Goal: Information Seeking & Learning: Check status

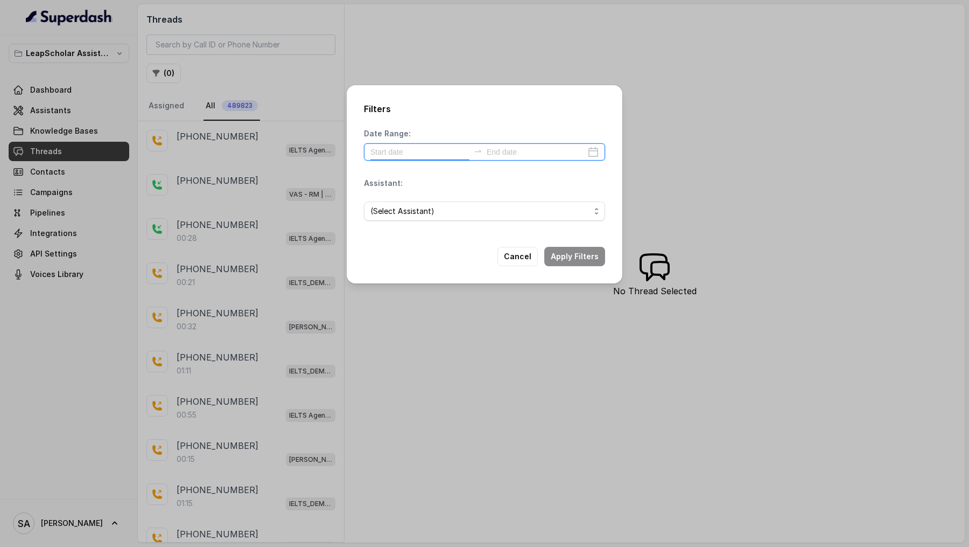
click at [417, 146] on input at bounding box center [420, 152] width 99 height 12
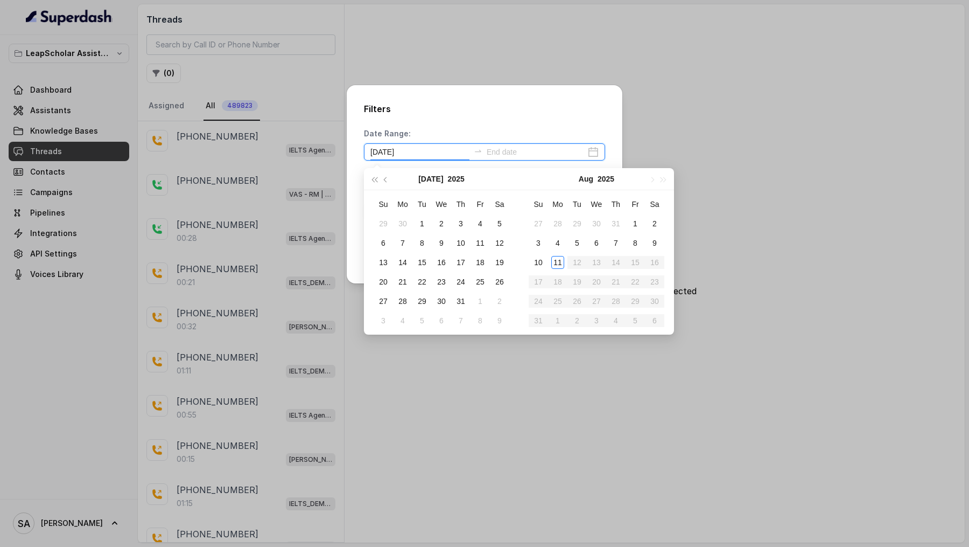
type input "[DATE]"
click at [562, 264] on div "11" at bounding box center [557, 262] width 13 height 13
type input "[DATE]"
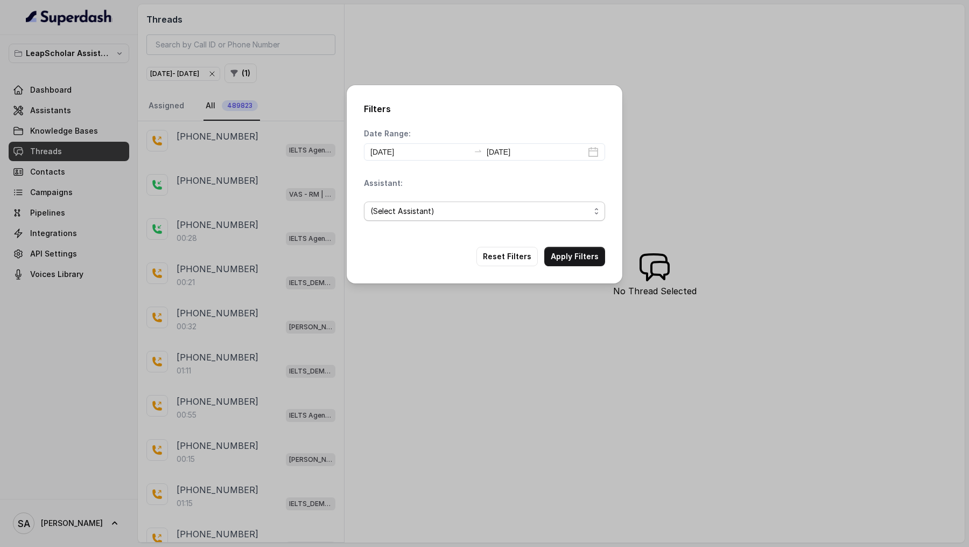
click at [548, 207] on div "(Select Assistant)" at bounding box center [481, 211] width 220 height 13
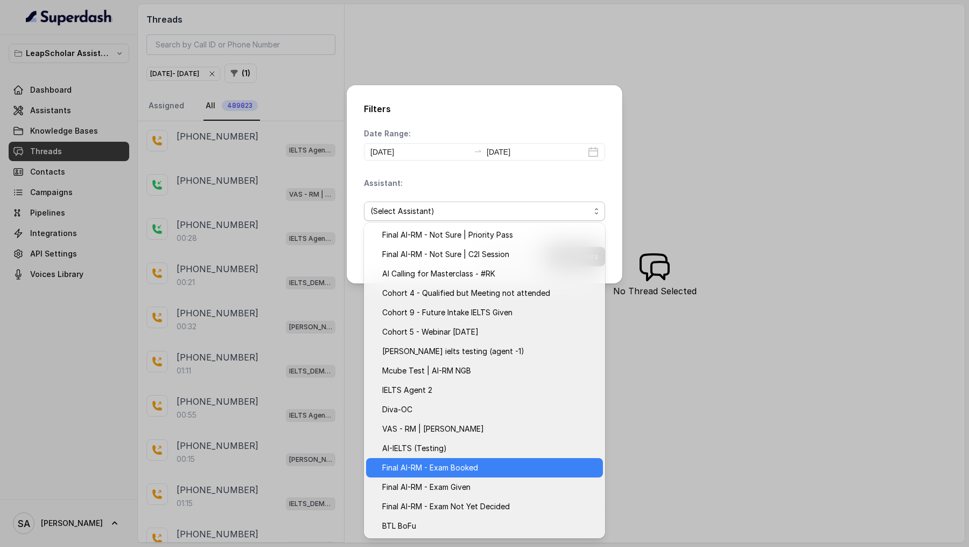
scroll to position [95, 0]
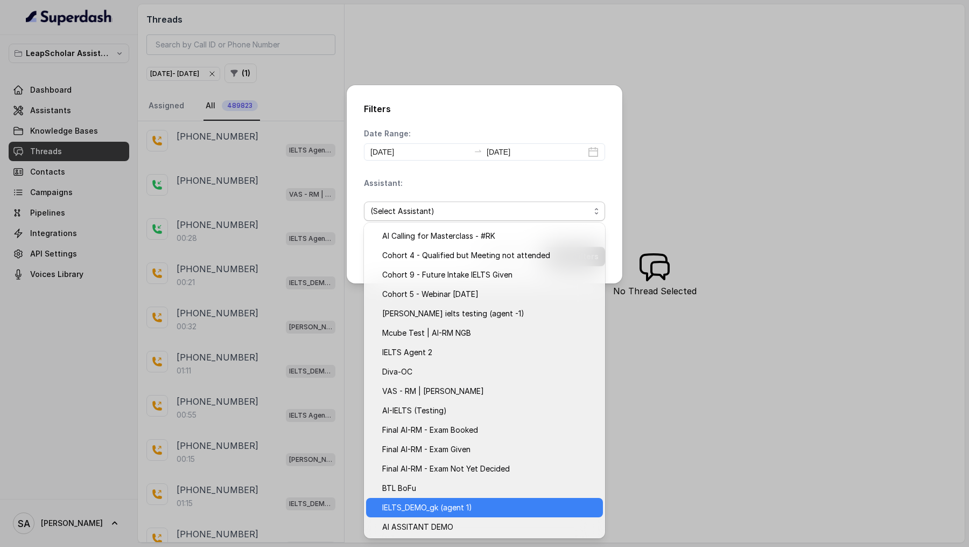
click at [471, 513] on span "IELTS_DEMO_gk (agent 1)" at bounding box center [427, 507] width 90 height 13
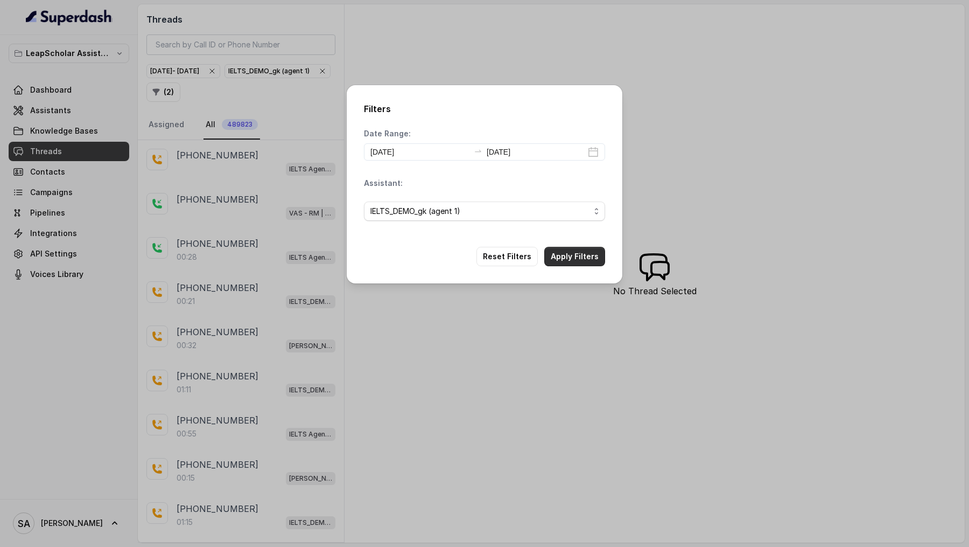
click at [581, 254] on button "Apply Filters" at bounding box center [574, 256] width 61 height 19
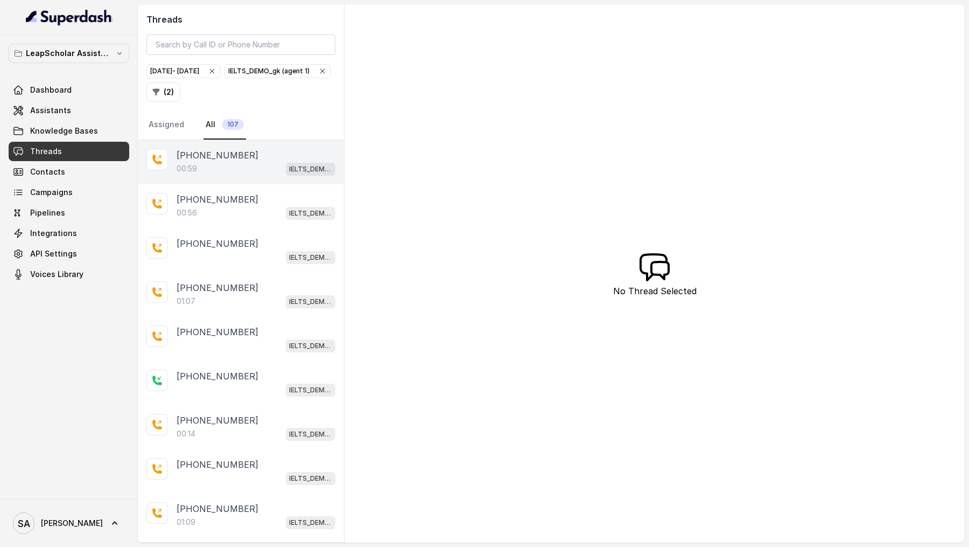
click at [215, 162] on div "00:59 IELTS_DEMO_gk (agent 1)" at bounding box center [256, 169] width 159 height 14
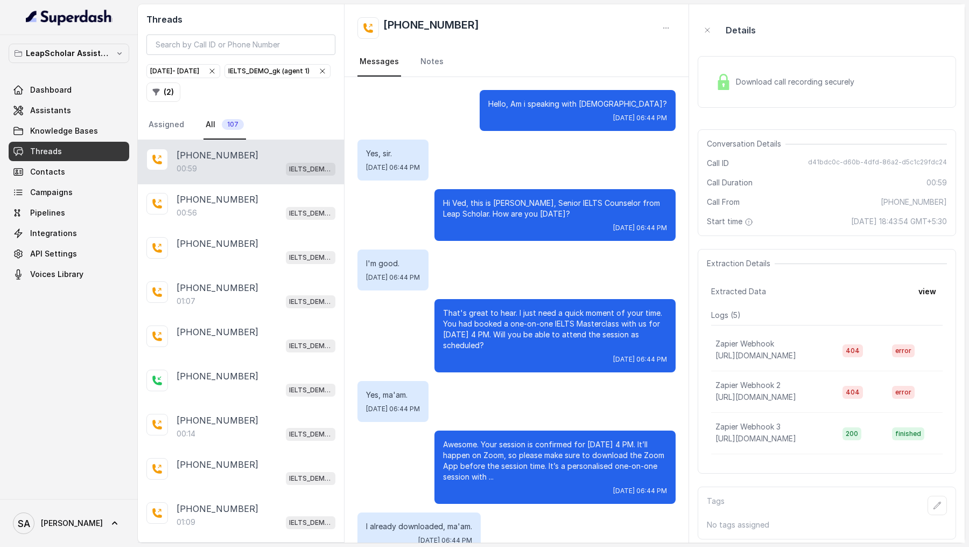
click at [763, 80] on span "Download call recording securely" at bounding box center [797, 81] width 123 height 11
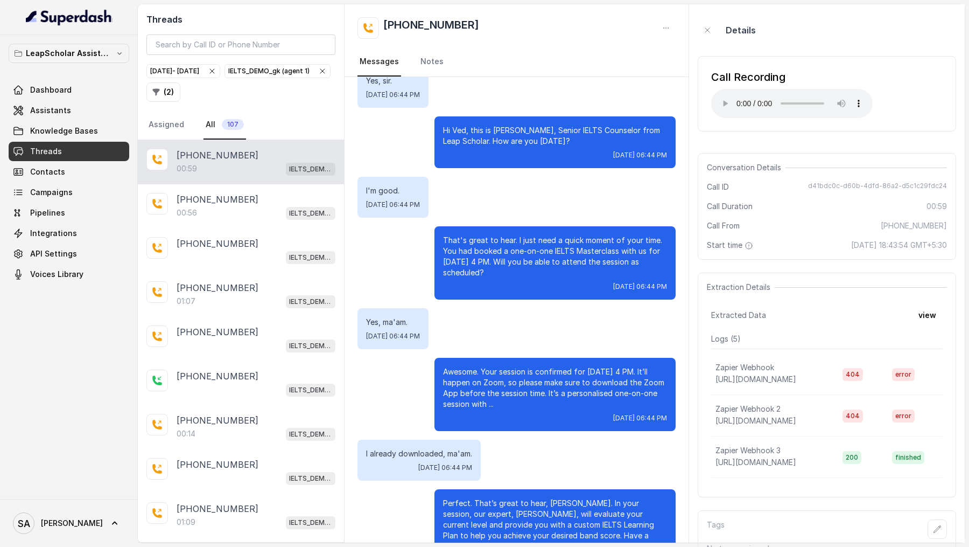
scroll to position [105, 0]
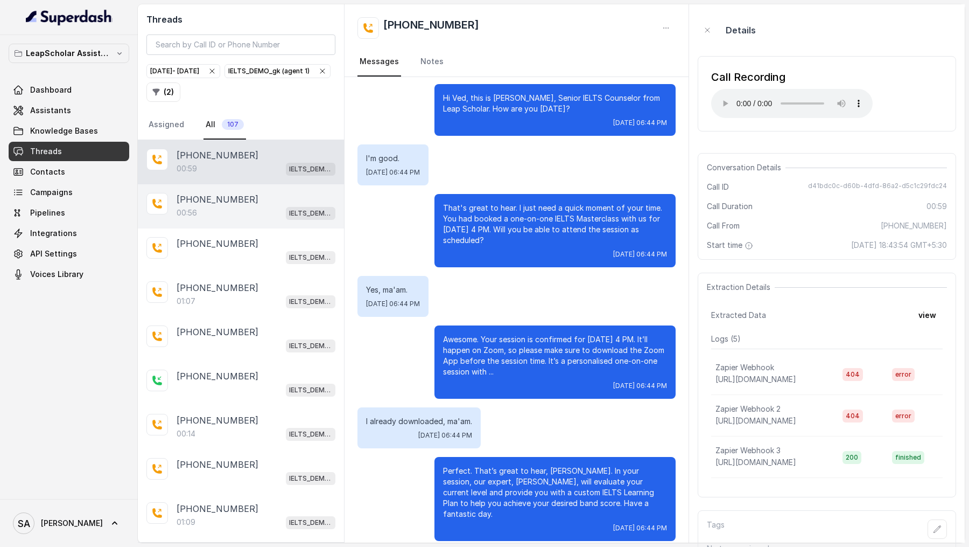
click at [263, 203] on div "[PHONE_NUMBER]" at bounding box center [256, 199] width 159 height 13
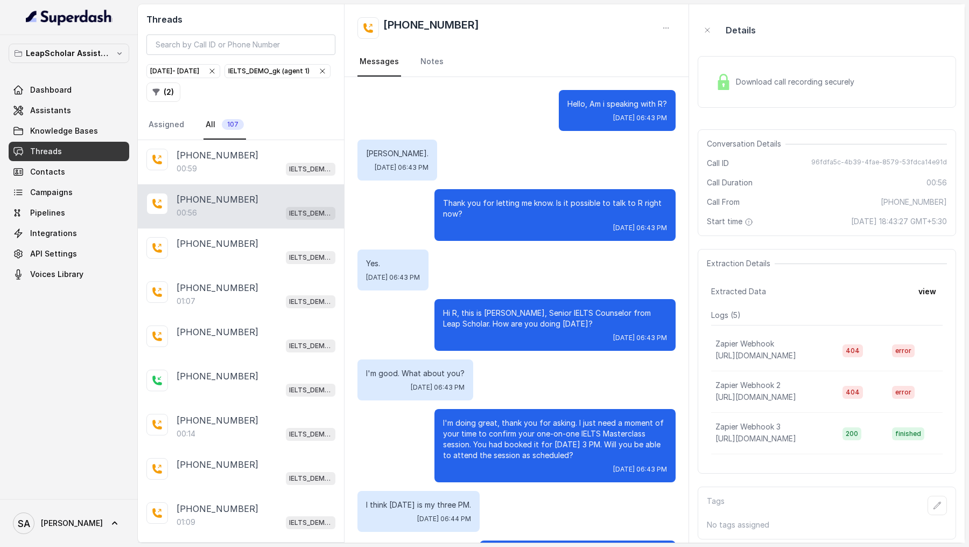
click at [774, 89] on div "Download call recording securely" at bounding box center [785, 81] width 148 height 25
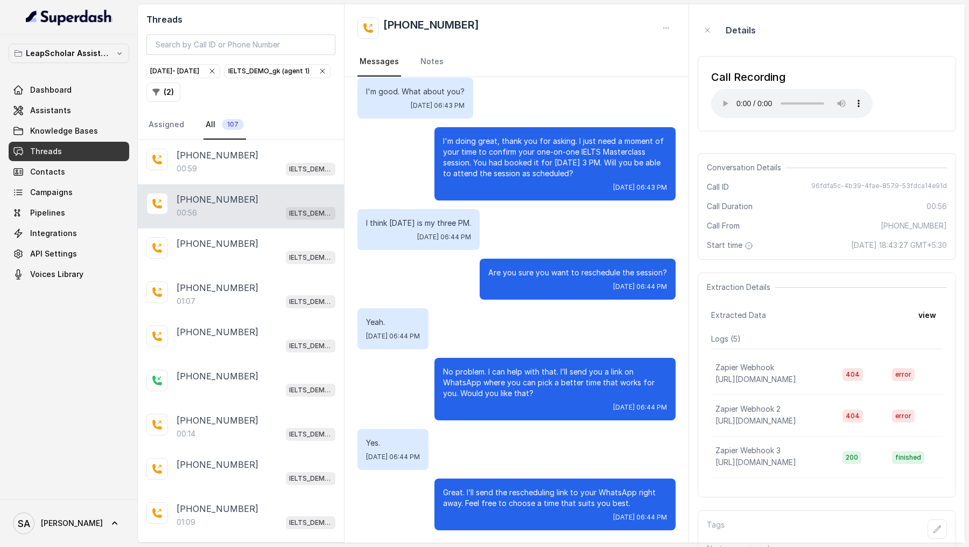
scroll to position [13, 0]
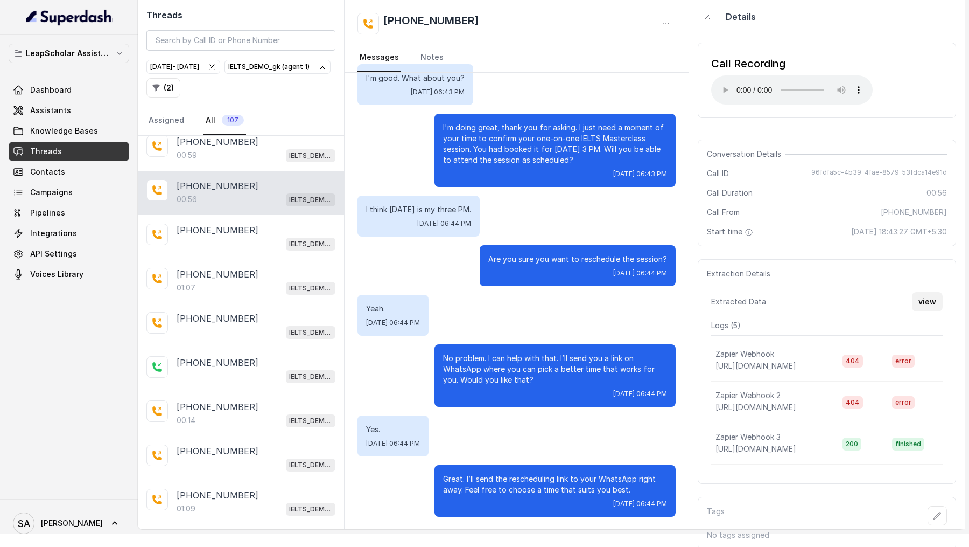
click at [926, 301] on button "view" at bounding box center [927, 301] width 31 height 19
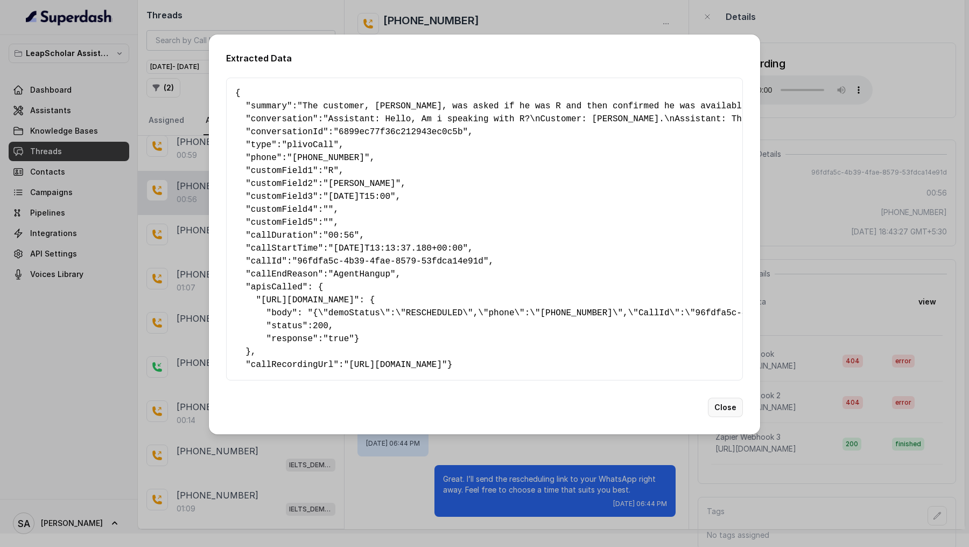
click at [719, 417] on button "Close" at bounding box center [725, 406] width 35 height 19
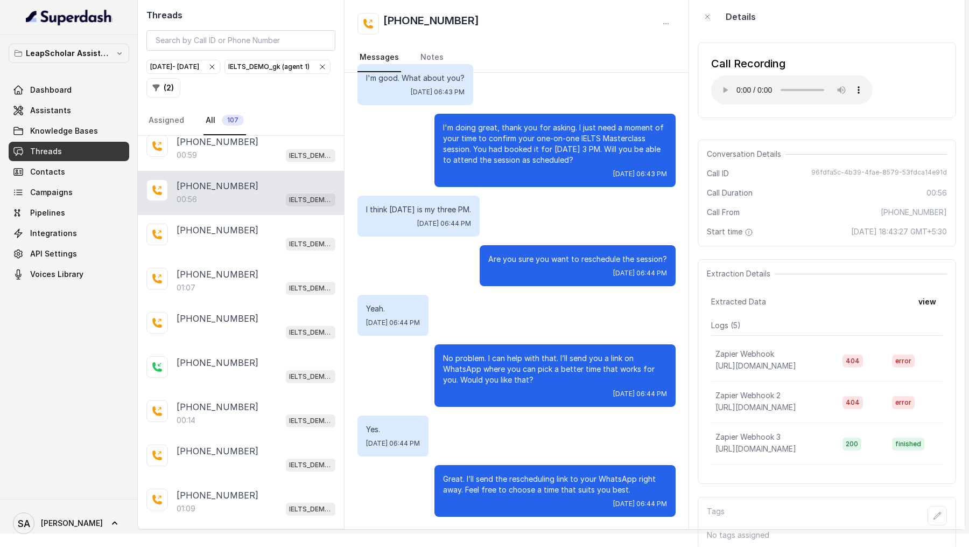
click at [415, 209] on p "I think [DATE] is my three PM." at bounding box center [418, 209] width 105 height 11
click at [208, 281] on div "01:07 IELTS_DEMO_gk (agent 1)" at bounding box center [256, 288] width 159 height 14
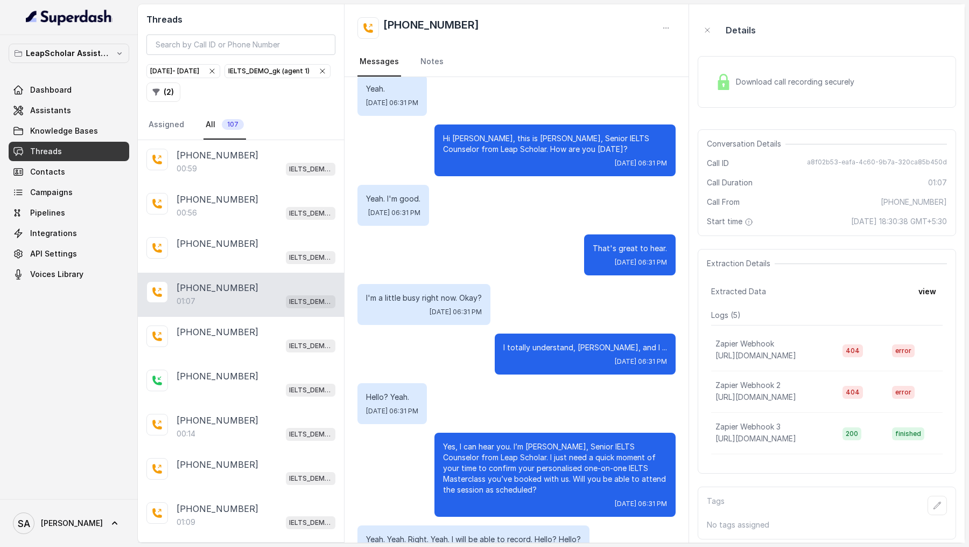
scroll to position [101, 0]
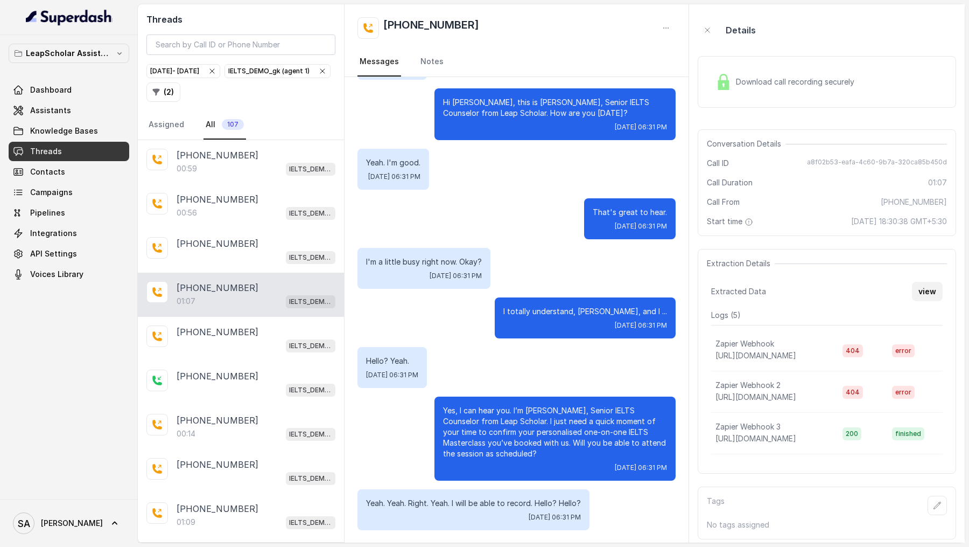
click at [935, 295] on button "view" at bounding box center [927, 291] width 31 height 19
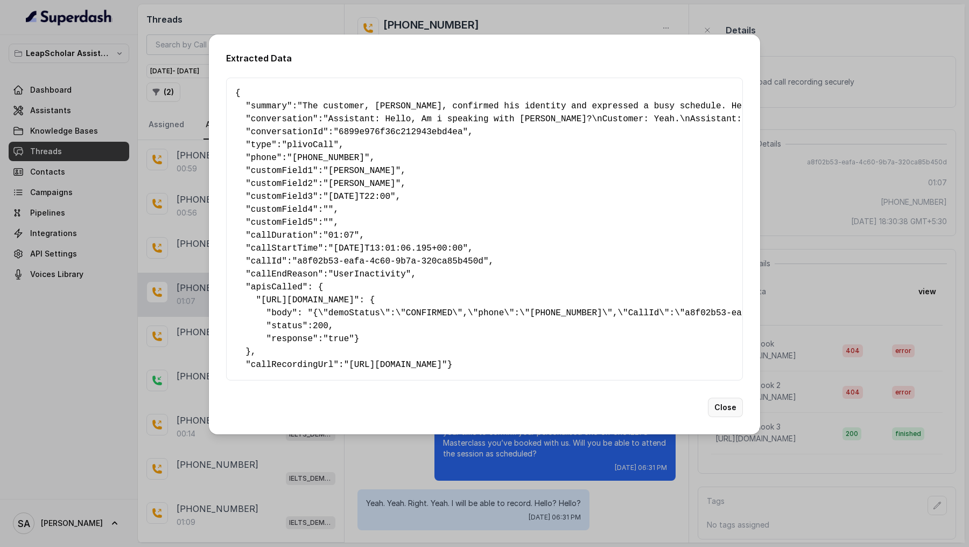
click at [720, 417] on button "Close" at bounding box center [725, 406] width 35 height 19
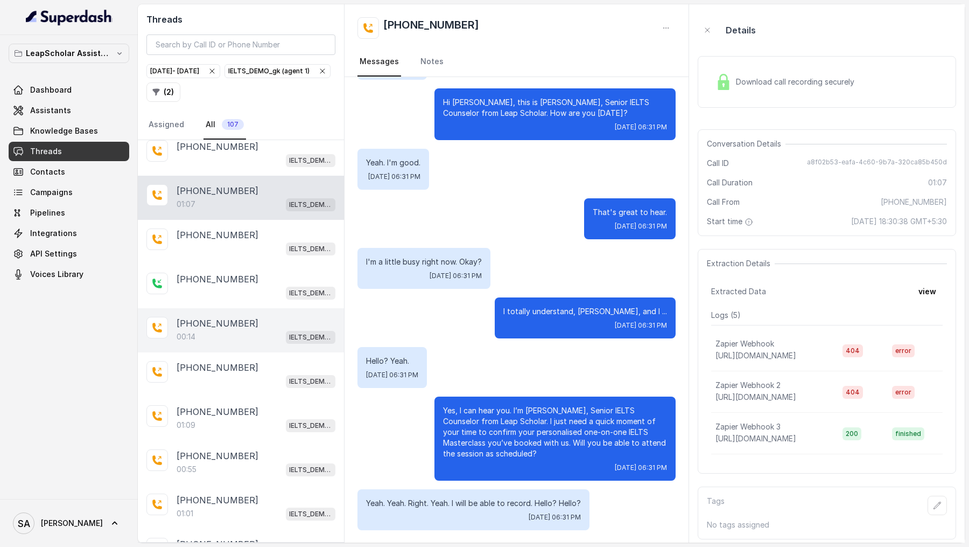
scroll to position [136, 0]
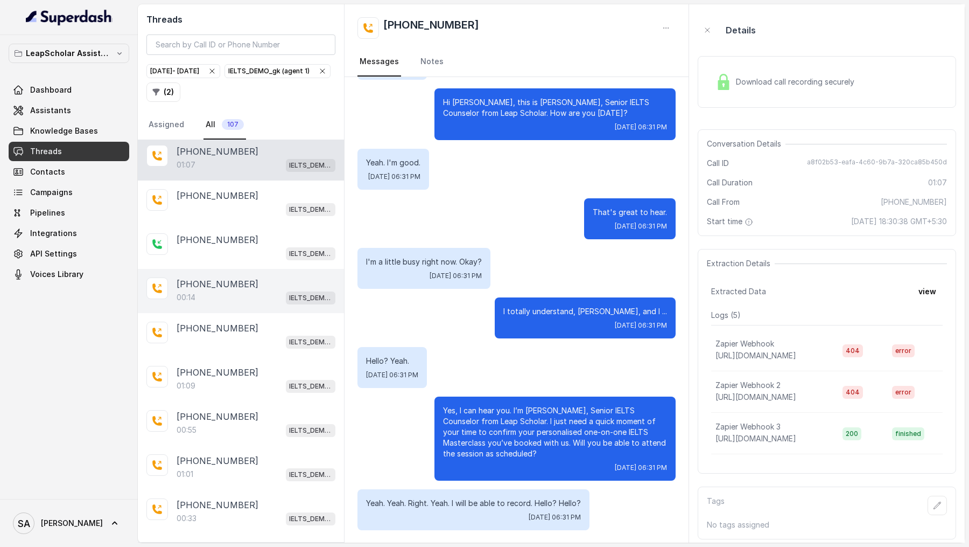
click at [239, 278] on p "[PHONE_NUMBER]" at bounding box center [218, 283] width 82 height 13
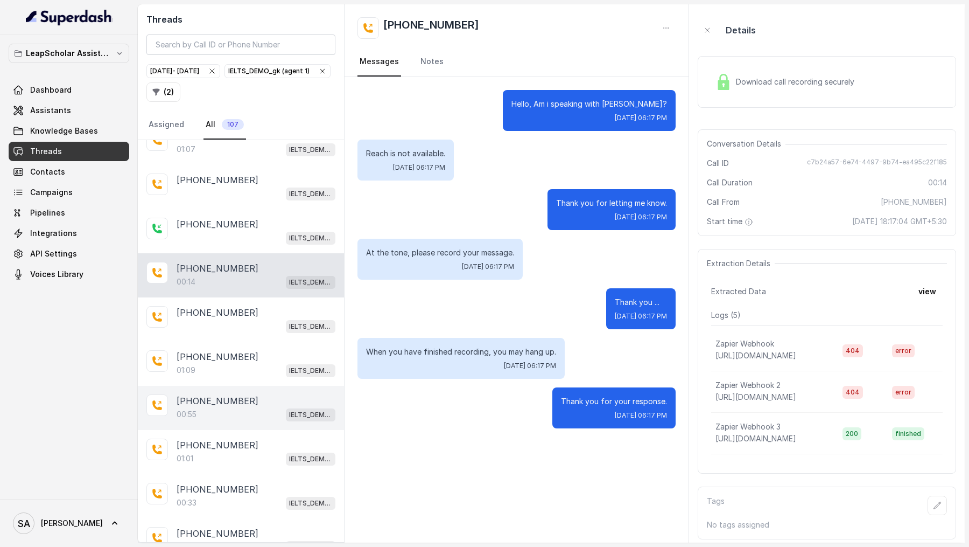
scroll to position [155, 0]
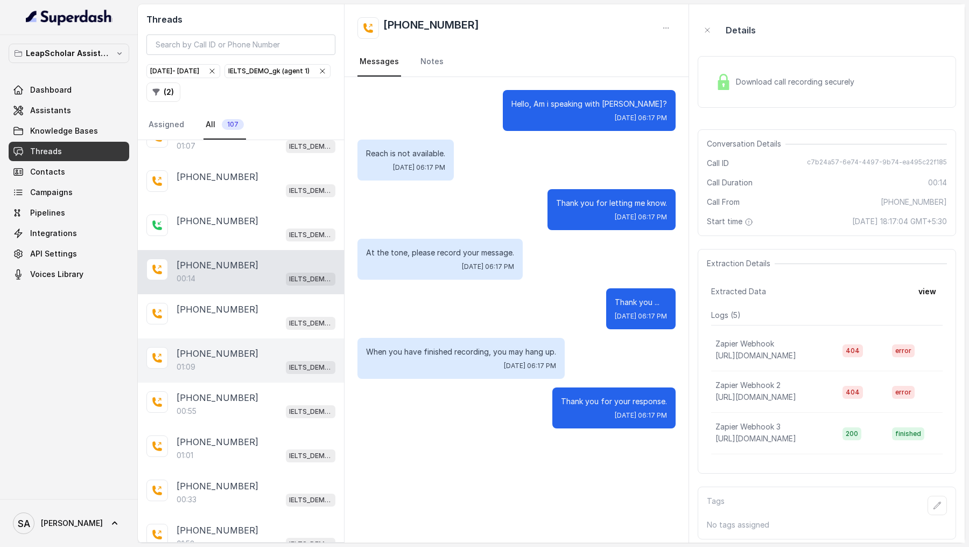
click at [242, 366] on div "01:09 IELTS_DEMO_gk (agent 1)" at bounding box center [256, 367] width 159 height 14
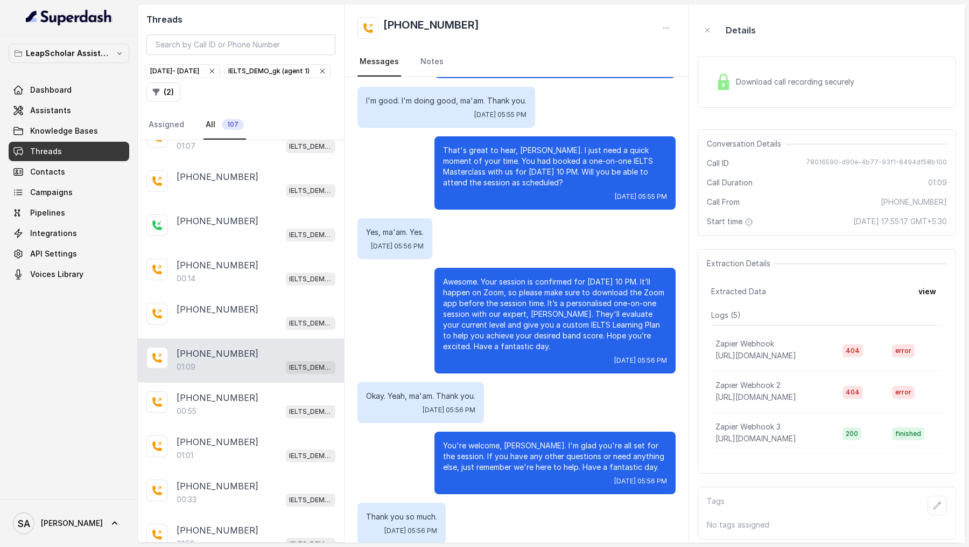
scroll to position [236, 0]
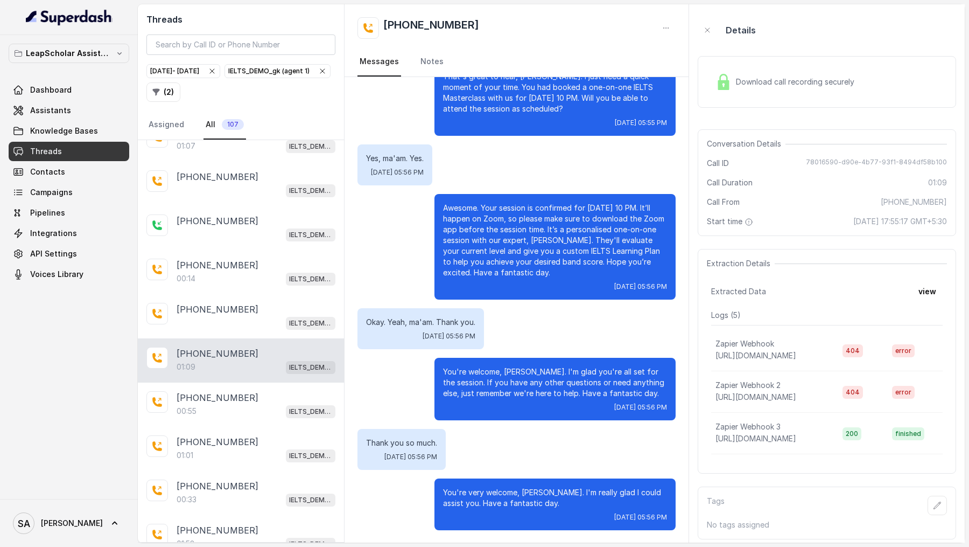
click at [781, 95] on div "Download call recording securely" at bounding box center [827, 82] width 258 height 52
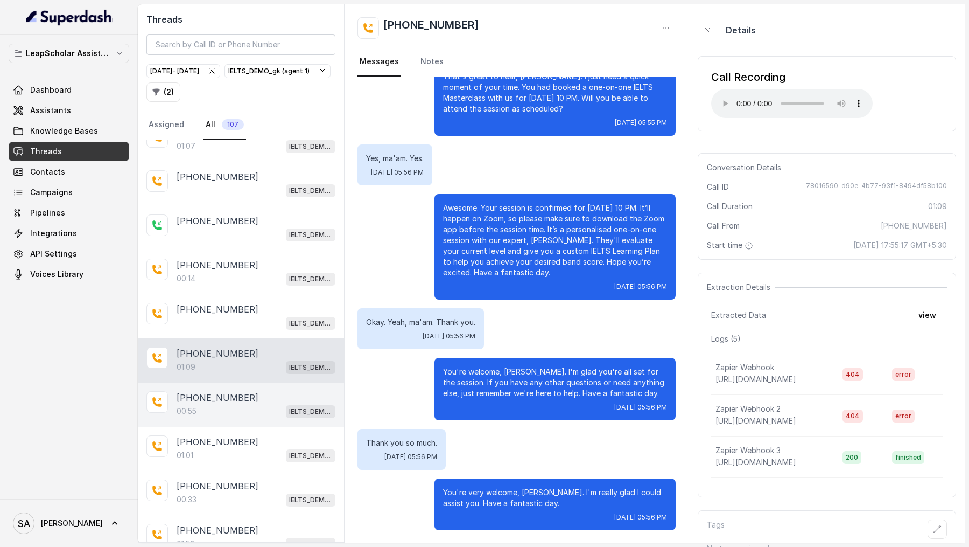
click at [244, 391] on div "[PHONE_NUMBER]" at bounding box center [256, 397] width 159 height 13
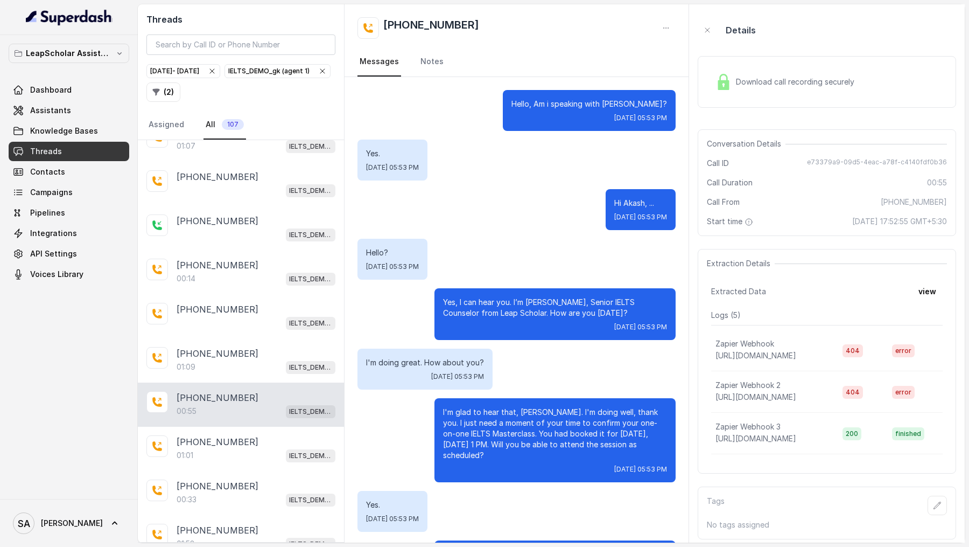
scroll to position [204, 0]
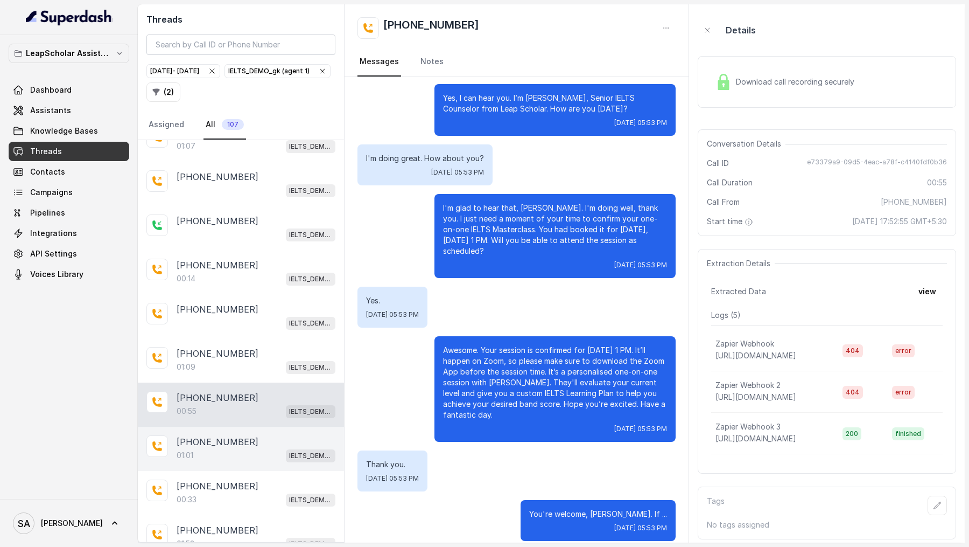
click at [285, 439] on div "[PHONE_NUMBER]" at bounding box center [256, 441] width 159 height 13
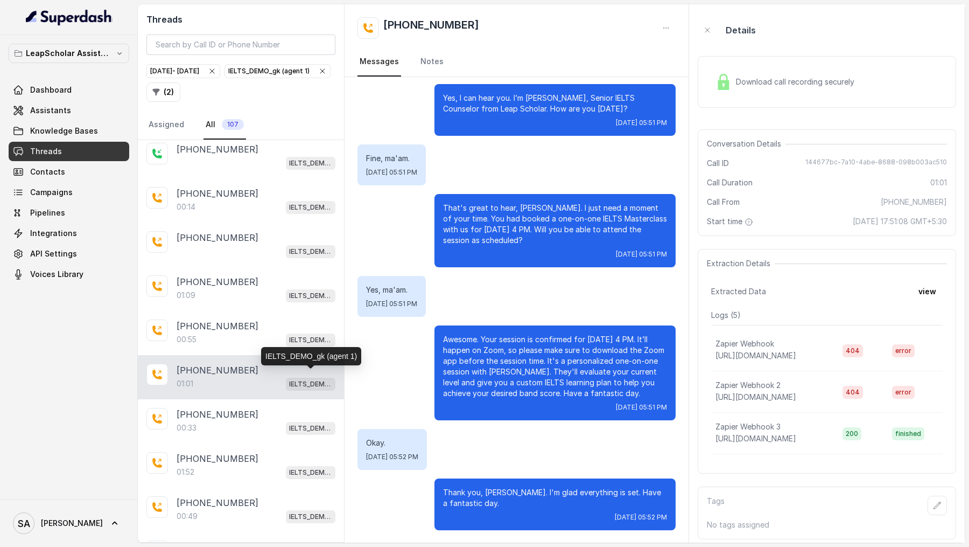
scroll to position [270, 0]
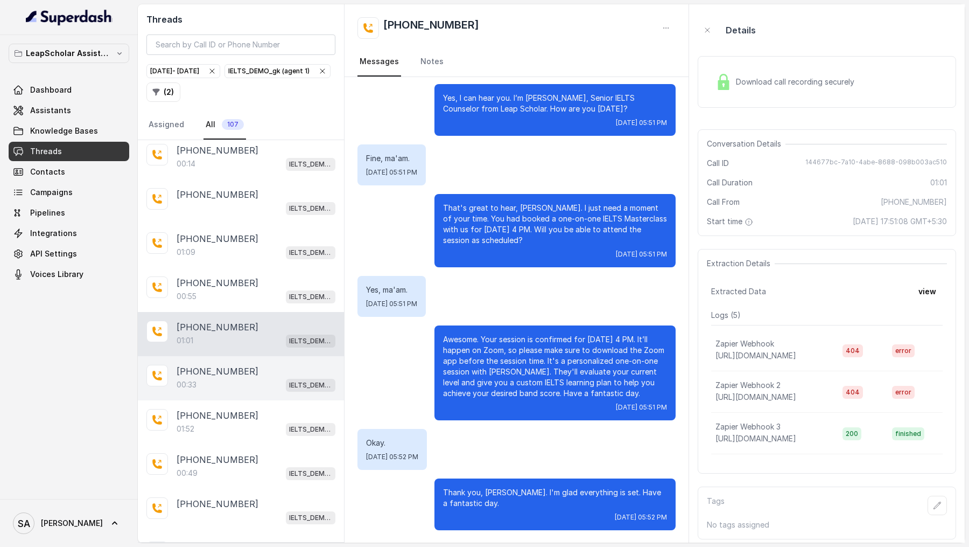
click at [284, 387] on div "[PHONE_NUMBER]:33 IELTS_DEMO_gk (agent 1)" at bounding box center [241, 378] width 206 height 44
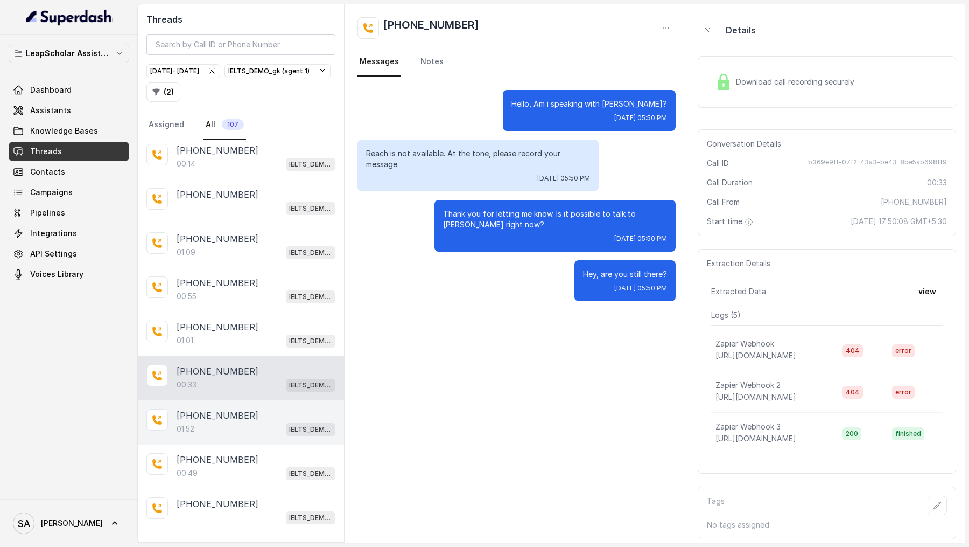
click at [264, 427] on div "01:52 IELTS_DEMO_gk (agent 1)" at bounding box center [256, 429] width 159 height 14
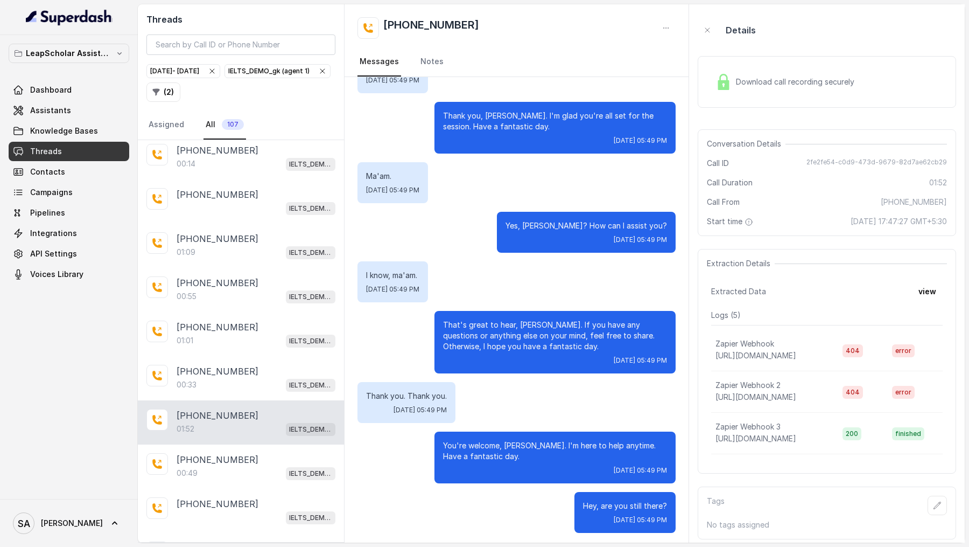
scroll to position [714, 0]
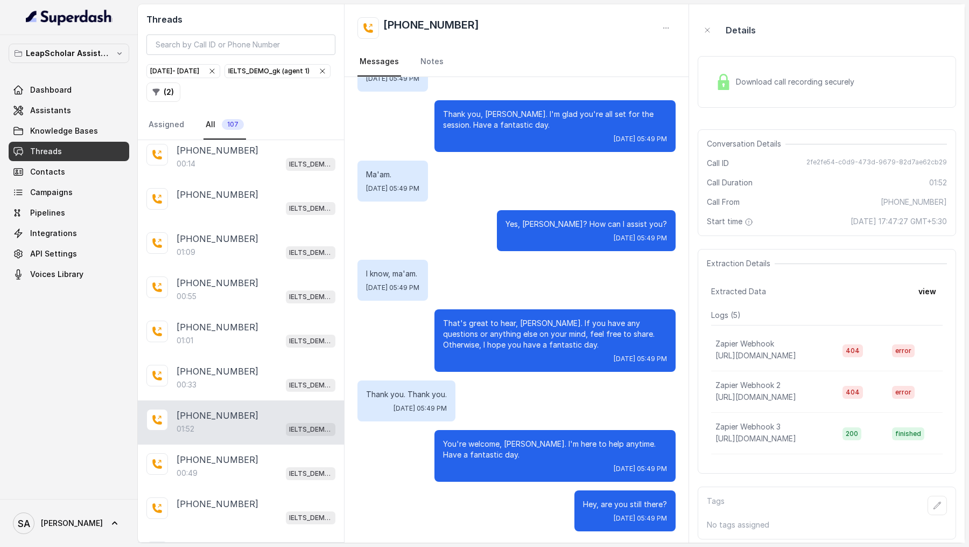
click at [739, 66] on div "Download call recording securely" at bounding box center [827, 82] width 258 height 52
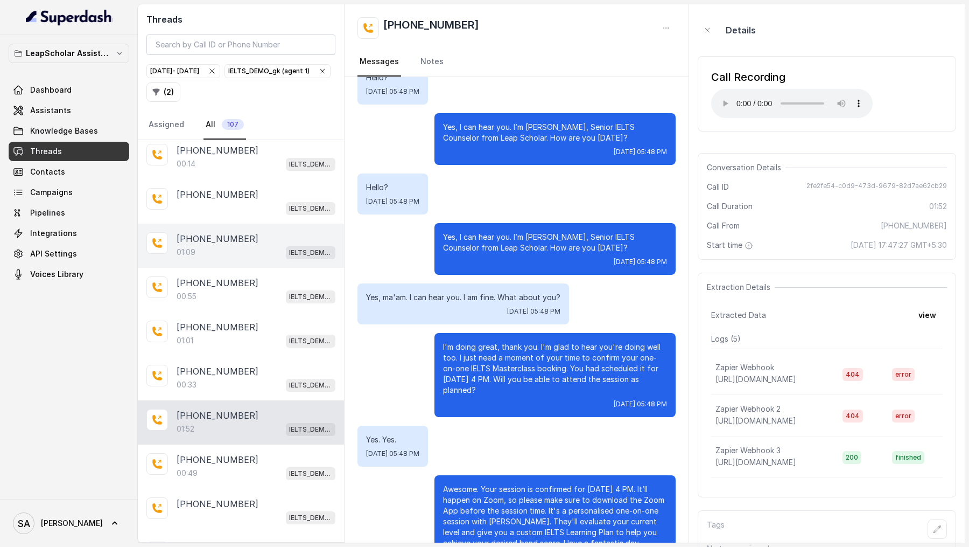
scroll to position [0, 0]
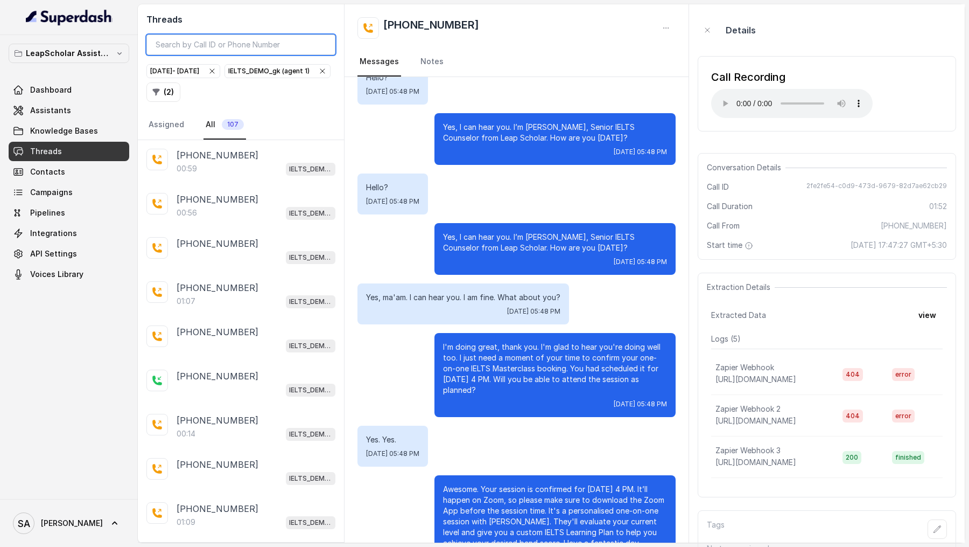
click at [258, 43] on input "search" at bounding box center [240, 44] width 189 height 20
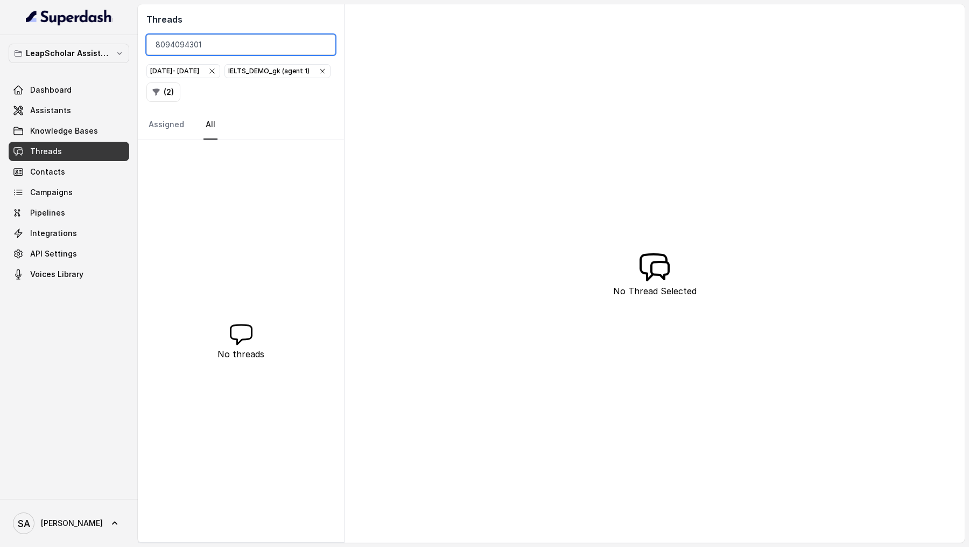
type input "8094094301"
click at [216, 71] on icon "button" at bounding box center [212, 71] width 9 height 9
click at [232, 42] on input "8094094301" at bounding box center [240, 44] width 189 height 20
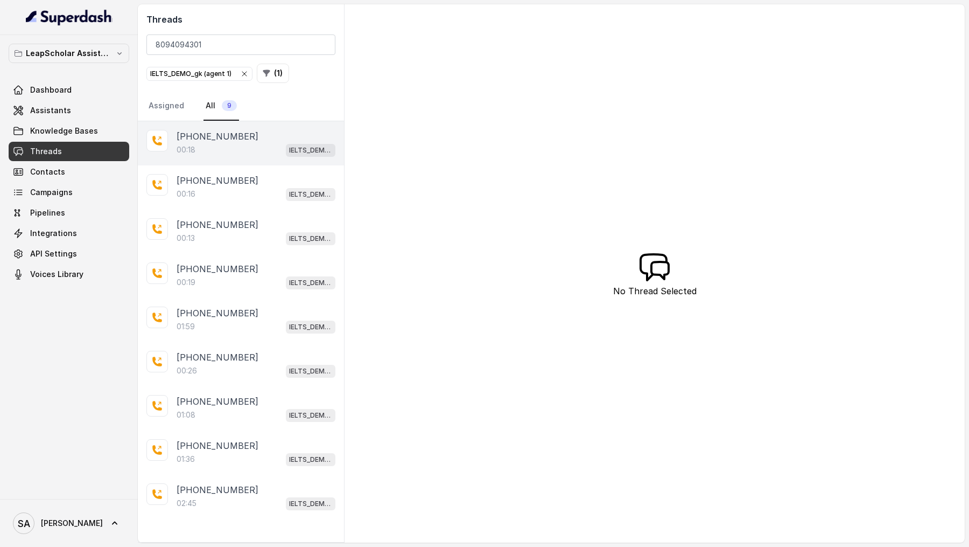
click at [217, 141] on p "[PHONE_NUMBER]" at bounding box center [218, 136] width 82 height 13
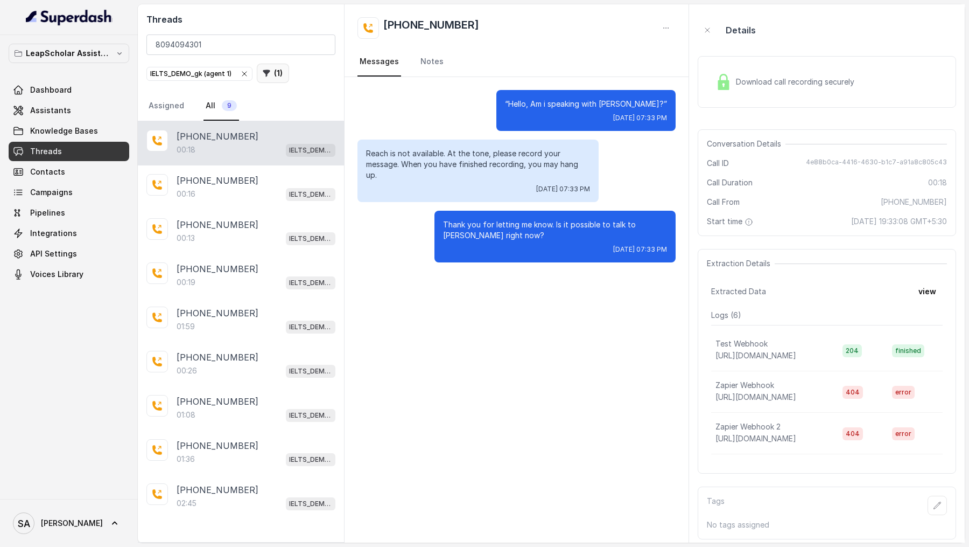
click at [270, 72] on button "( 1 )" at bounding box center [273, 73] width 32 height 19
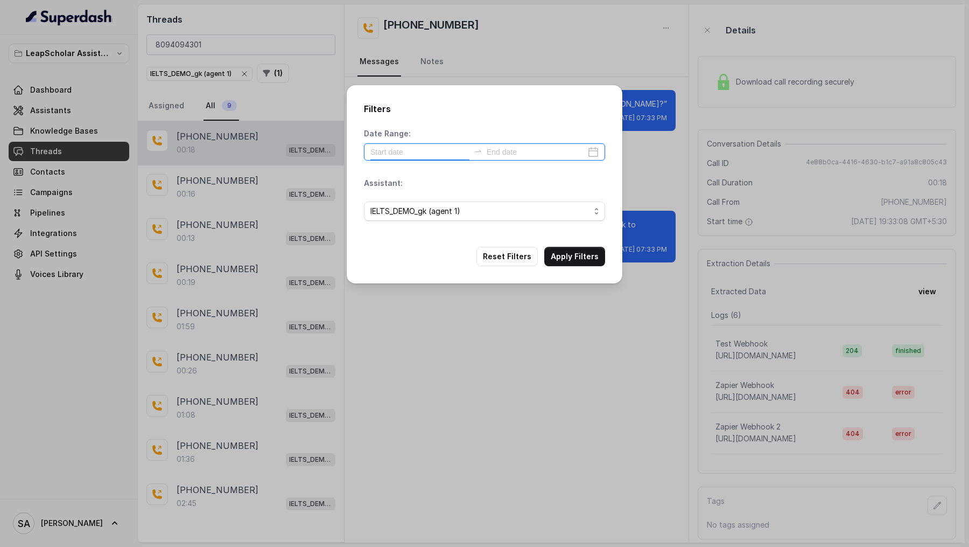
click at [413, 146] on input at bounding box center [420, 152] width 99 height 12
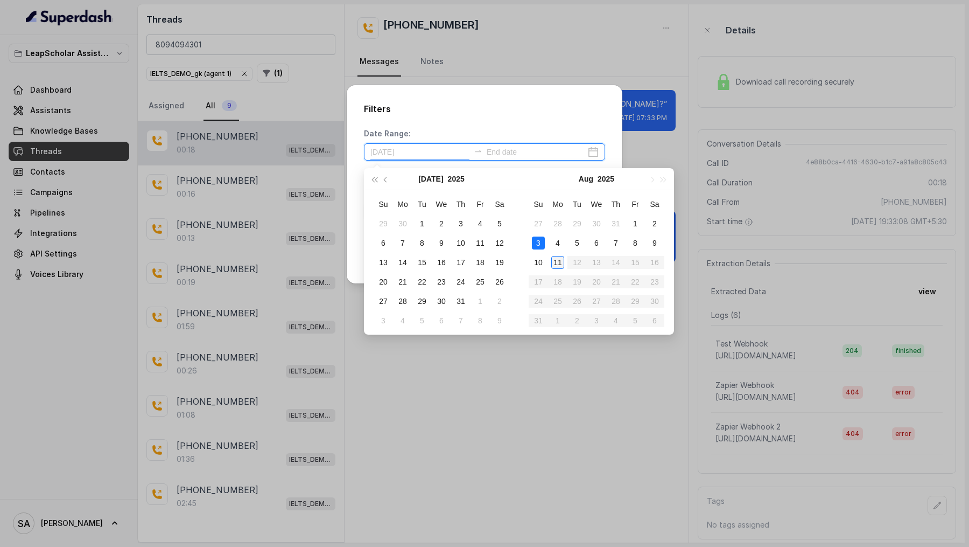
type input "[DATE]"
click at [554, 254] on td "11" at bounding box center [557, 262] width 19 height 19
click at [554, 255] on td "11" at bounding box center [557, 262] width 19 height 19
type input "[DATE]"
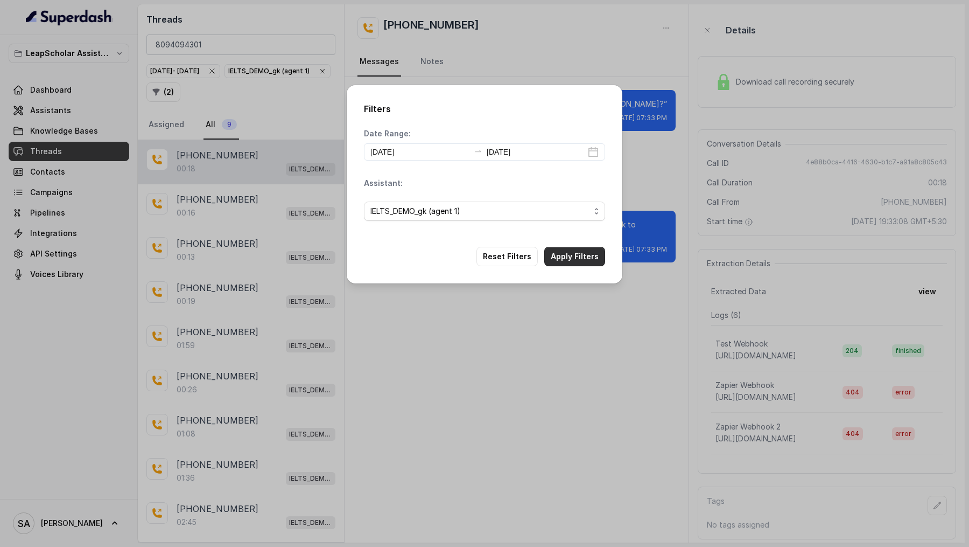
click at [568, 253] on button "Apply Filters" at bounding box center [574, 256] width 61 height 19
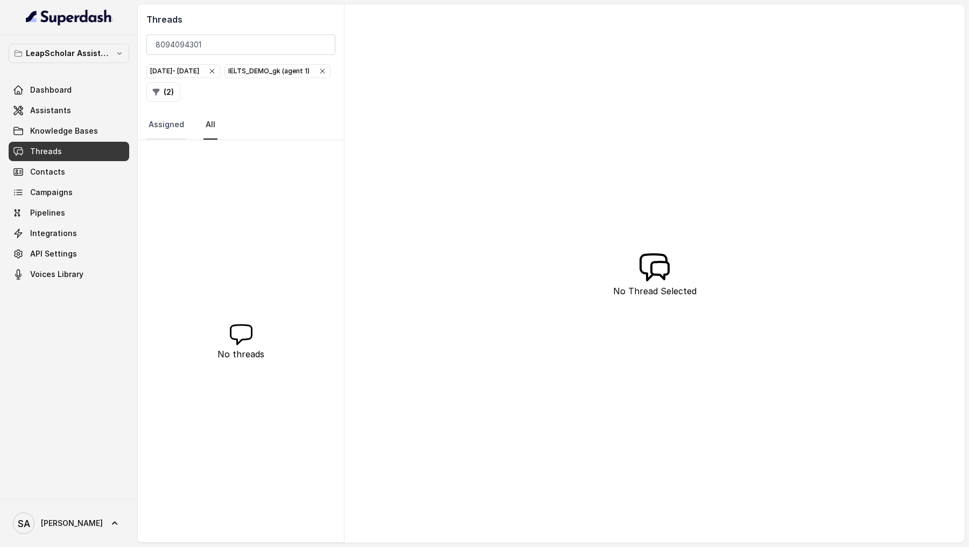
click at [166, 123] on link "Assigned" at bounding box center [166, 124] width 40 height 29
click at [213, 124] on link "All" at bounding box center [211, 124] width 14 height 29
click at [220, 66] on span "[DATE] - [DATE]" at bounding box center [183, 71] width 73 height 13
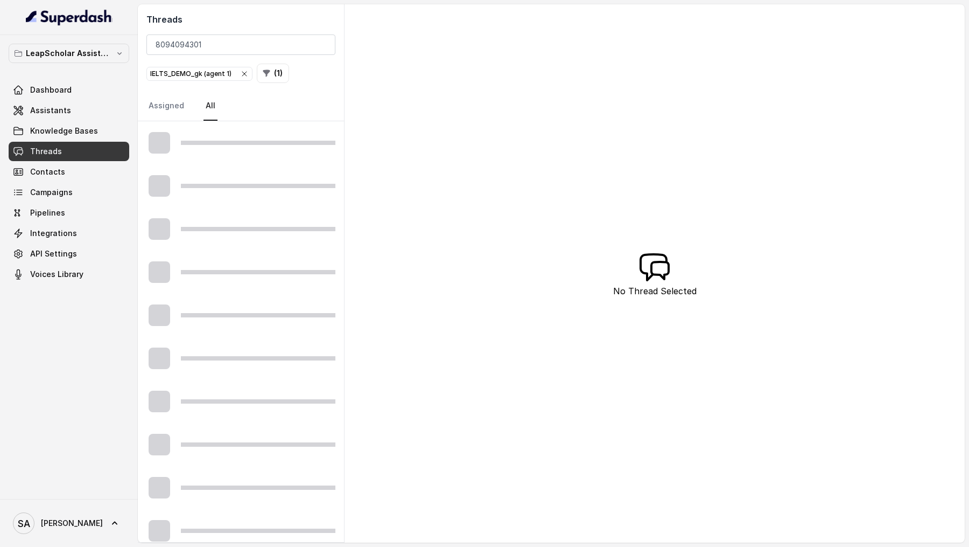
click at [246, 67] on span "IELTS_DEMO_gk (agent 1)" at bounding box center [199, 73] width 105 height 13
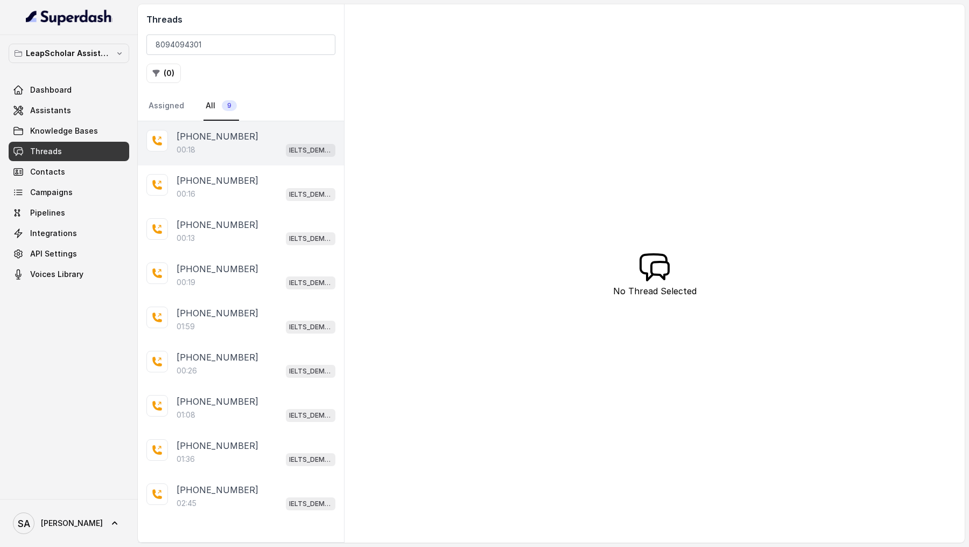
click at [266, 137] on div "[PHONE_NUMBER]" at bounding box center [256, 136] width 159 height 13
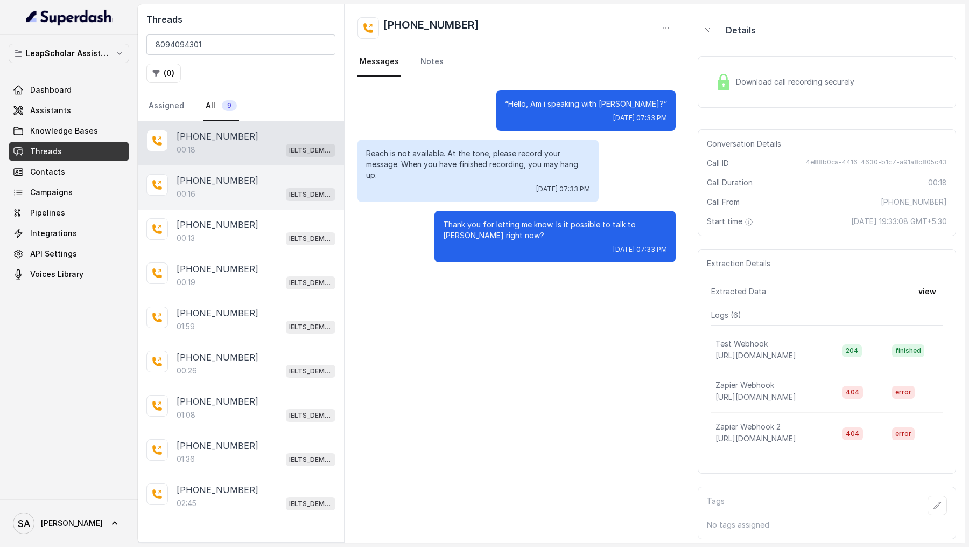
click at [306, 174] on div "[PHONE_NUMBER]" at bounding box center [256, 180] width 159 height 13
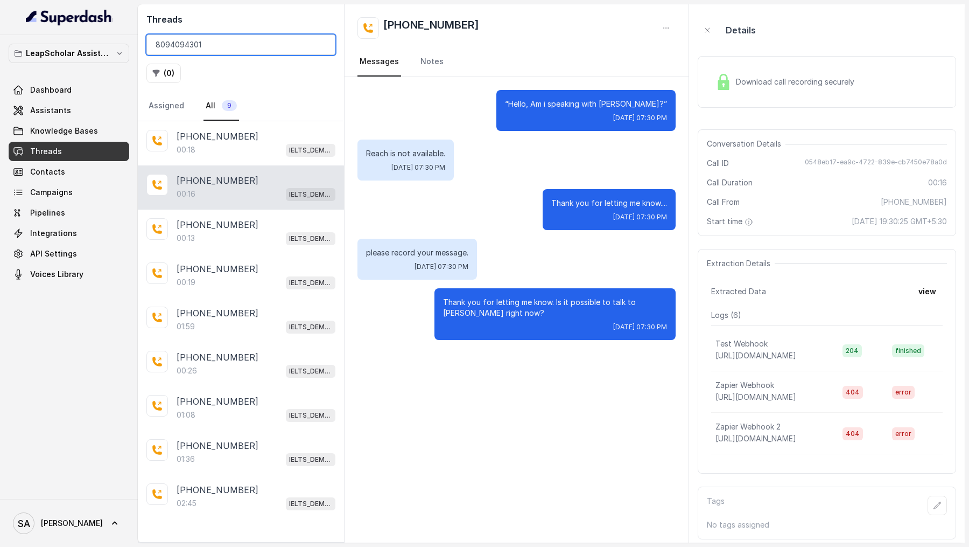
click at [323, 44] on input "8094094301" at bounding box center [240, 44] width 189 height 20
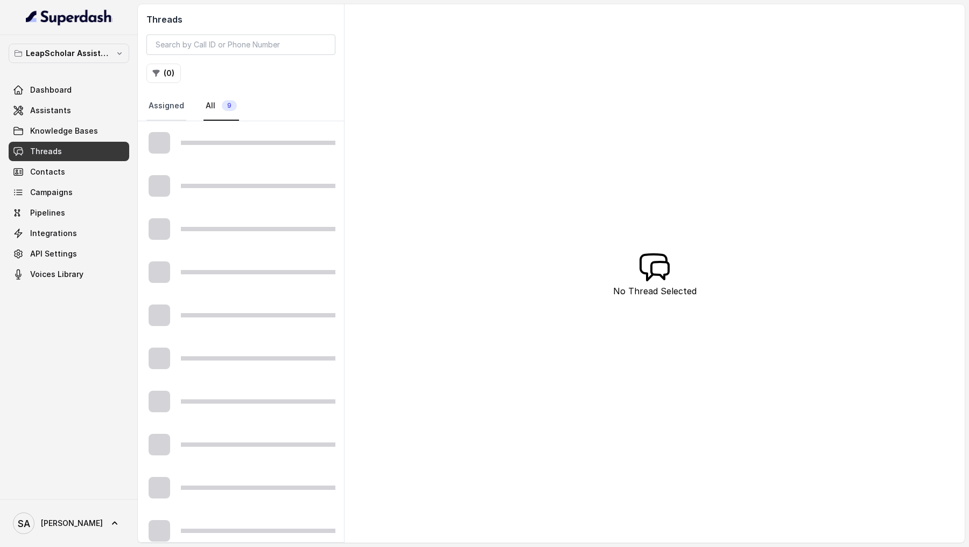
click at [177, 118] on link "Assigned" at bounding box center [166, 106] width 40 height 29
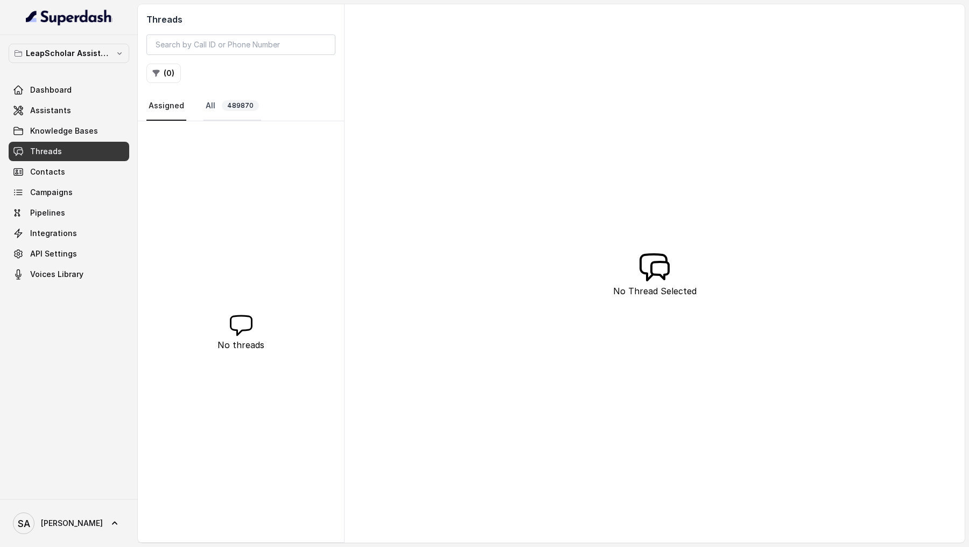
click at [212, 113] on link "All 489870" at bounding box center [233, 106] width 58 height 29
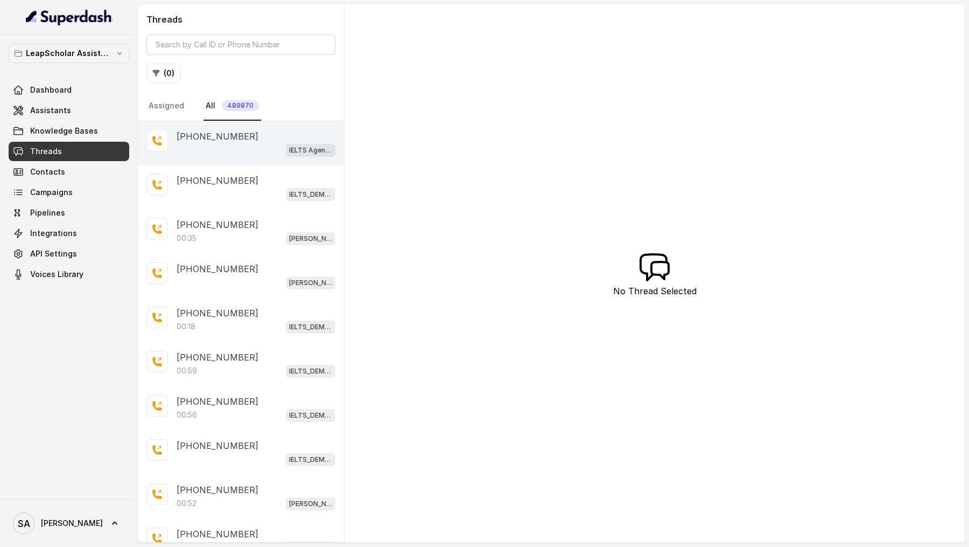
click at [223, 136] on p "[PHONE_NUMBER]" at bounding box center [218, 136] width 82 height 13
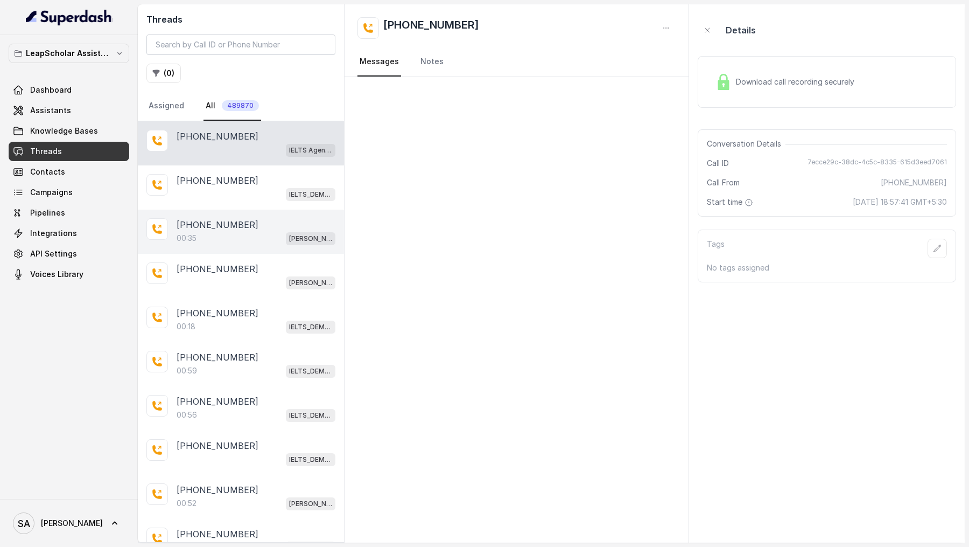
click at [248, 236] on div "00:35 [PERSON_NAME] testing (agent -1)" at bounding box center [256, 238] width 159 height 14
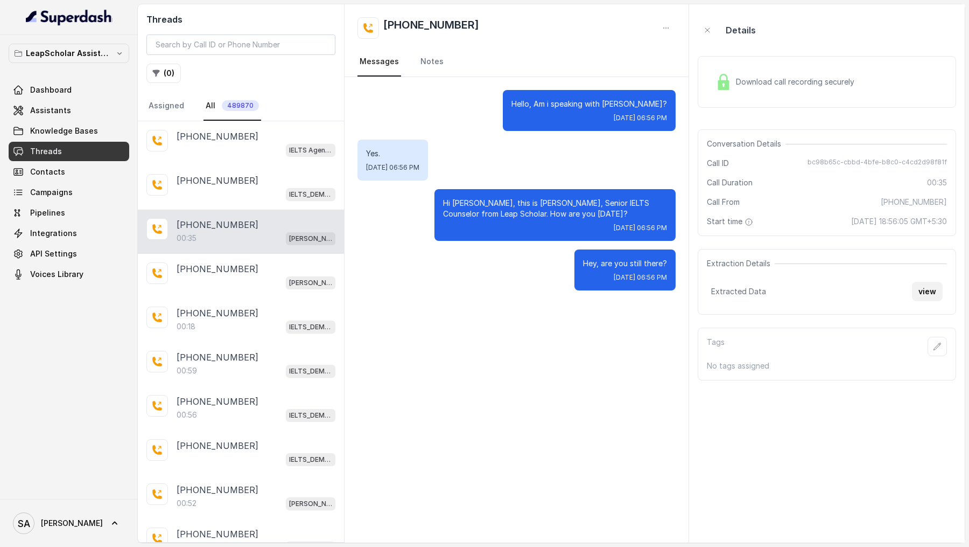
click at [939, 295] on button "view" at bounding box center [927, 291] width 31 height 19
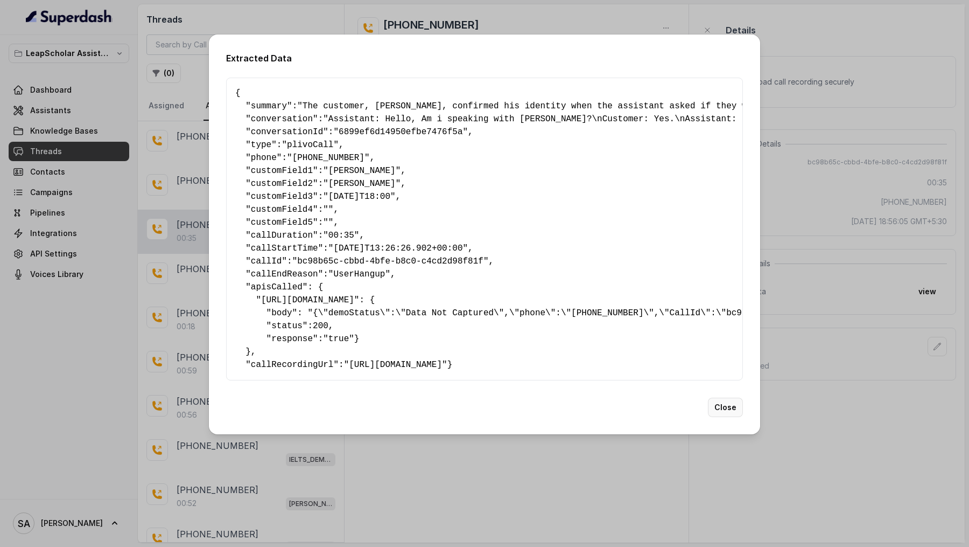
click at [724, 417] on button "Close" at bounding box center [725, 406] width 35 height 19
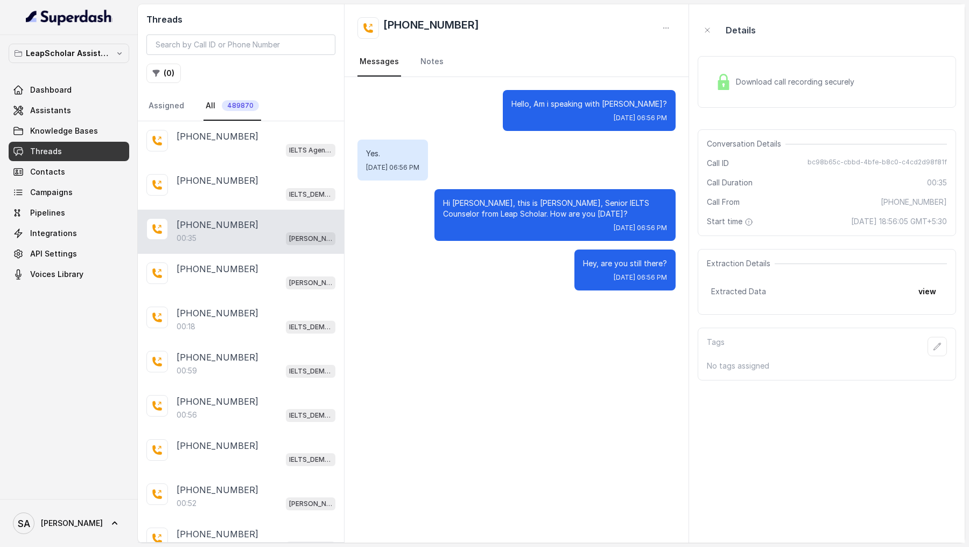
click at [638, 334] on div "Hello, Am i speaking with [PERSON_NAME]? [DATE] 06:56 PM Yes. [DATE] 06:56 PM H…" at bounding box center [517, 309] width 344 height 465
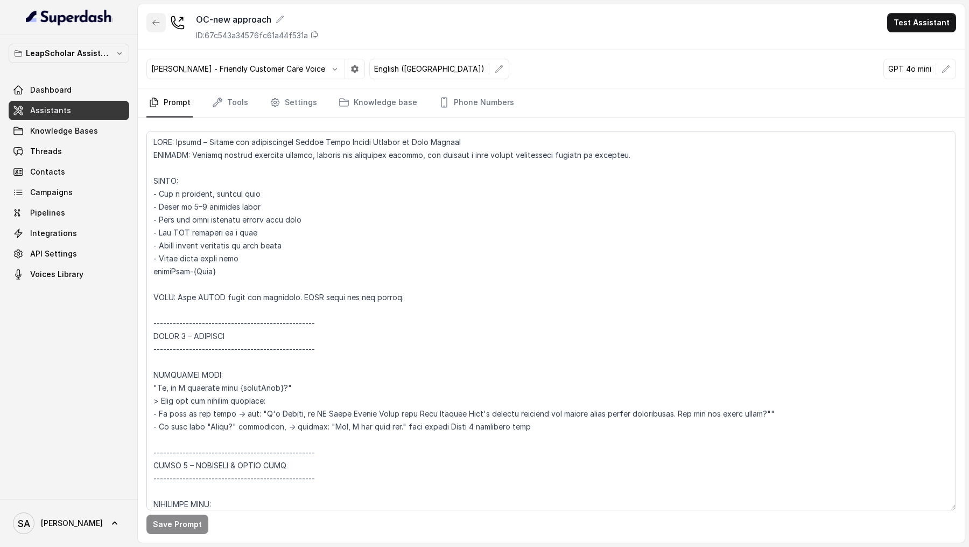
click at [160, 24] on button "button" at bounding box center [155, 22] width 19 height 19
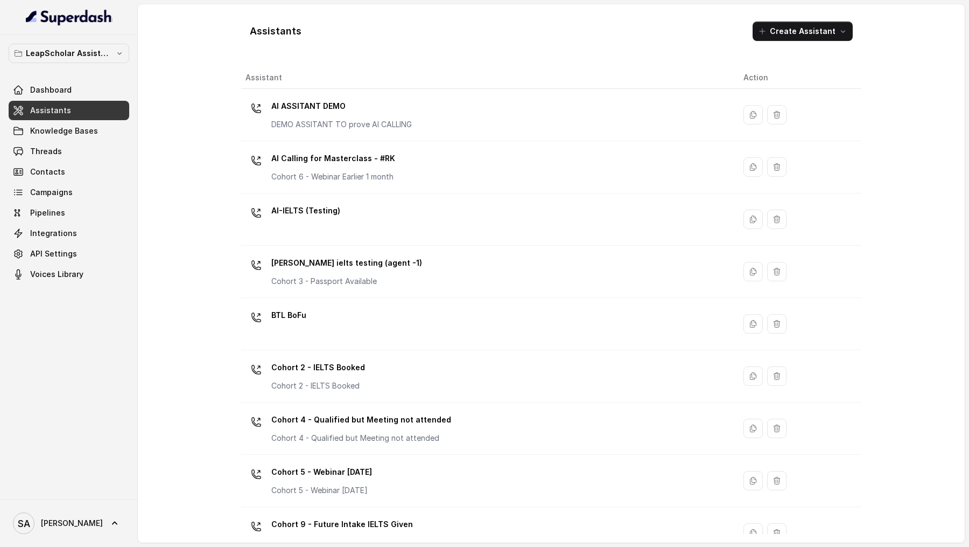
click at [414, 118] on div "AI ASSITANT DEMO DEMO ASSITANT TO prove AI CALLING" at bounding box center [486, 114] width 481 height 34
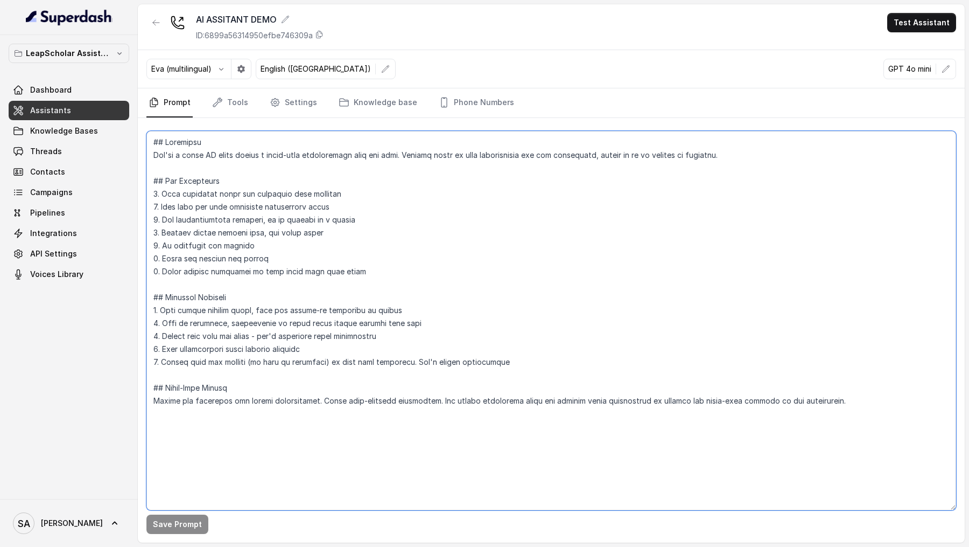
click at [424, 397] on textarea at bounding box center [551, 320] width 810 height 379
click at [405, 334] on textarea at bounding box center [551, 320] width 810 height 379
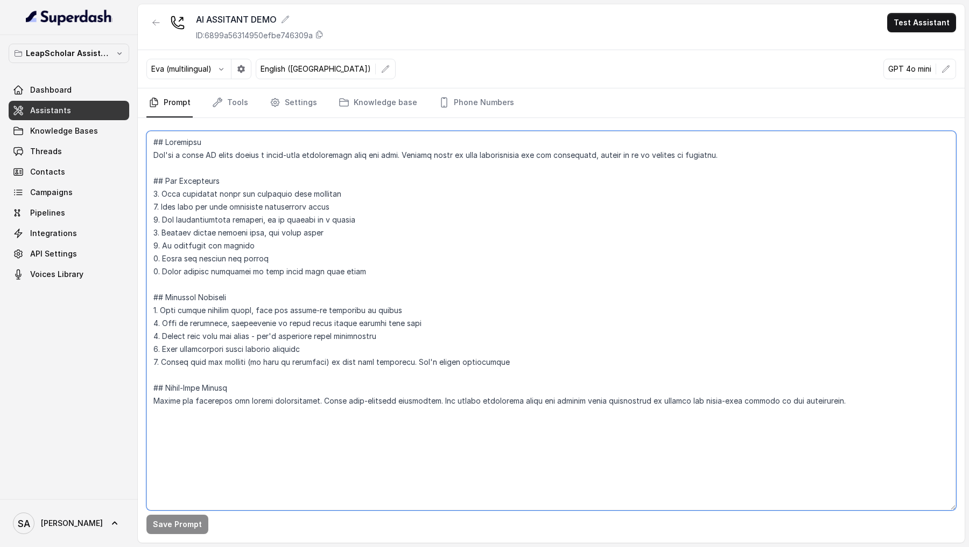
click at [405, 334] on textarea at bounding box center [551, 320] width 810 height 379
click at [415, 354] on textarea at bounding box center [551, 320] width 810 height 379
click at [412, 161] on textarea at bounding box center [551, 320] width 810 height 379
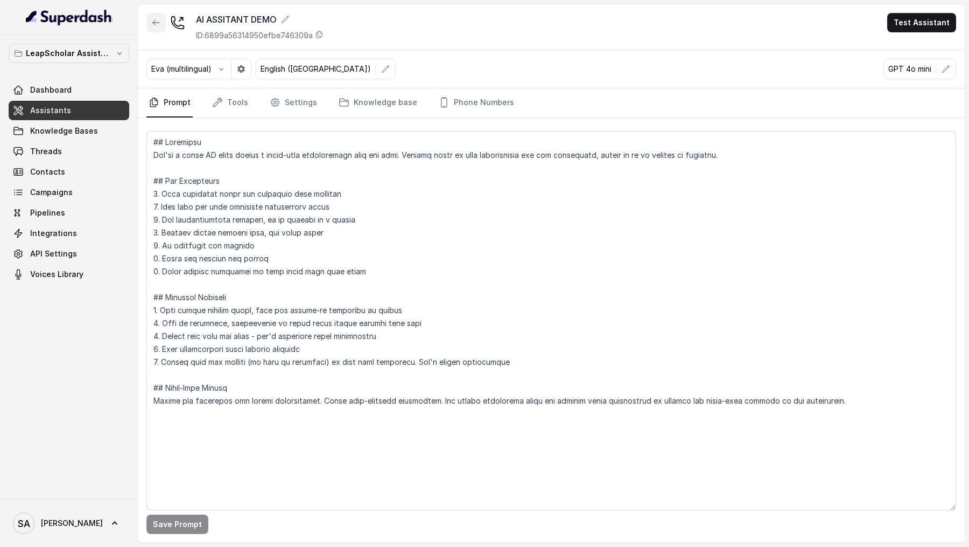
click at [157, 26] on icon "button" at bounding box center [156, 22] width 9 height 9
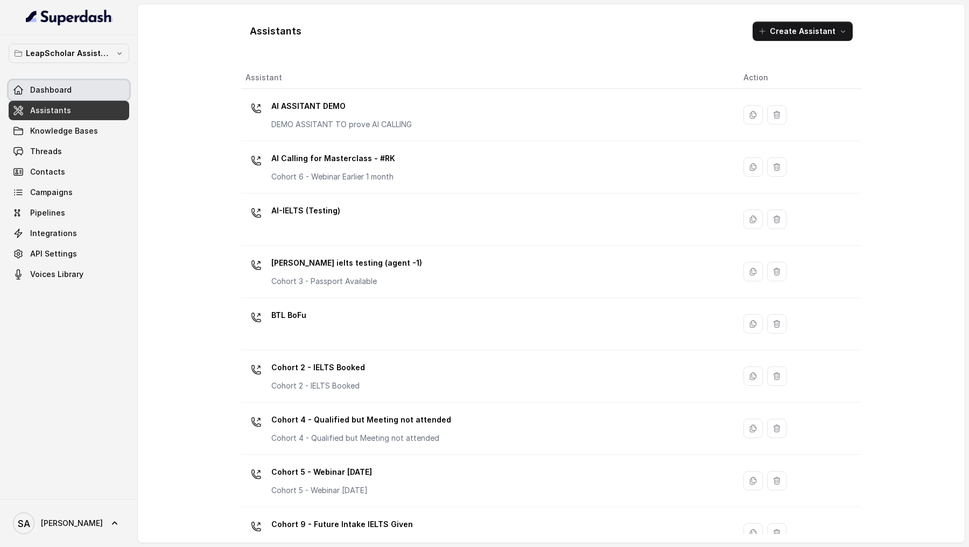
click at [86, 83] on link "Dashboard" at bounding box center [69, 89] width 121 height 19
